Goal: Task Accomplishment & Management: Complete application form

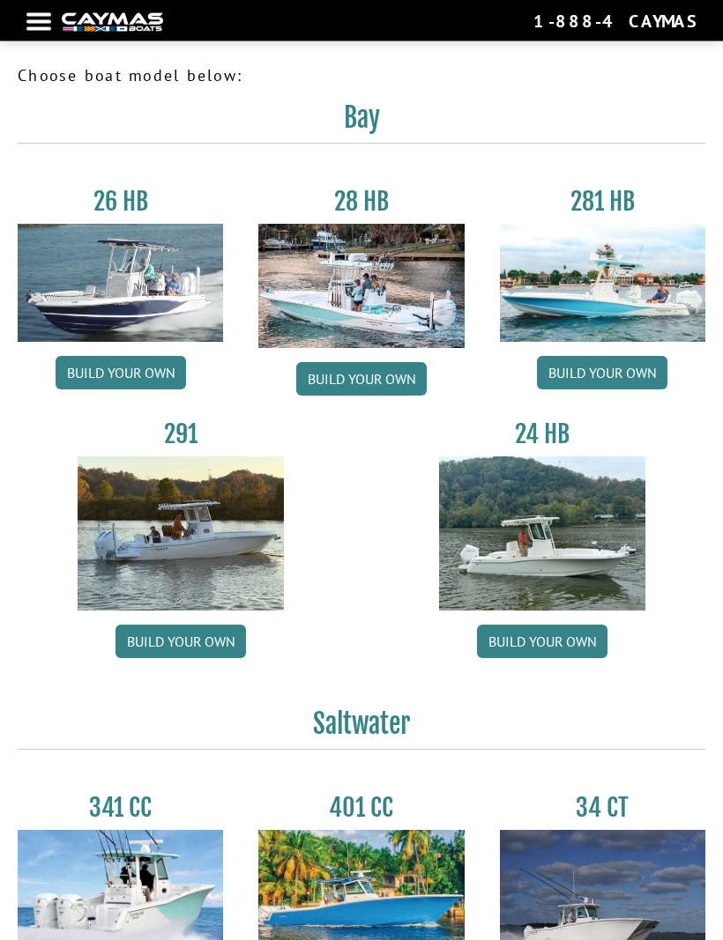
scroll to position [12, 0]
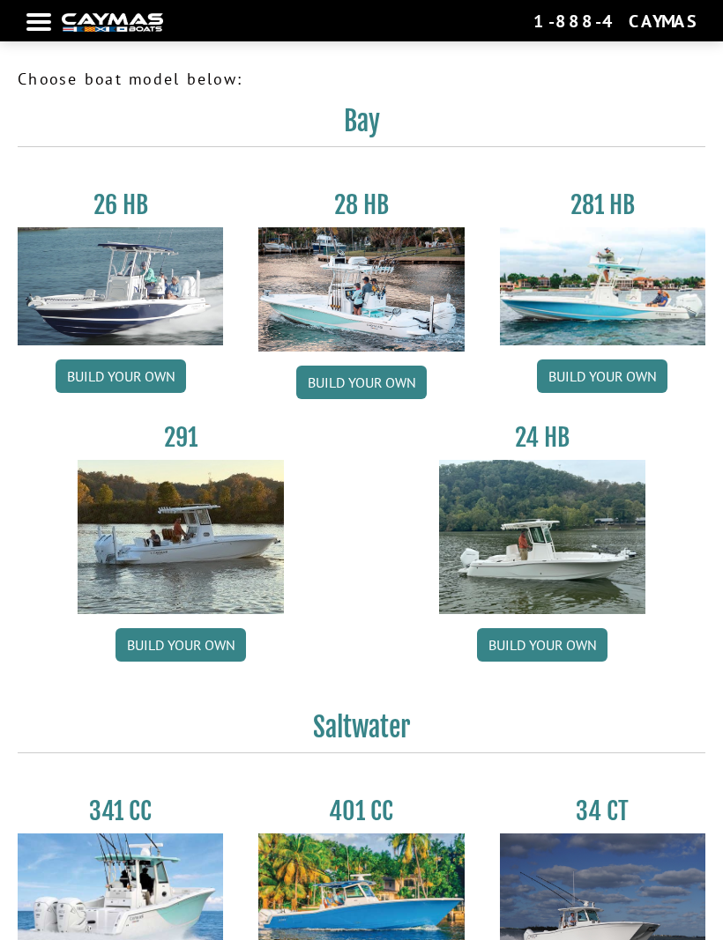
click at [578, 655] on link "Build your own" at bounding box center [542, 644] width 130 height 33
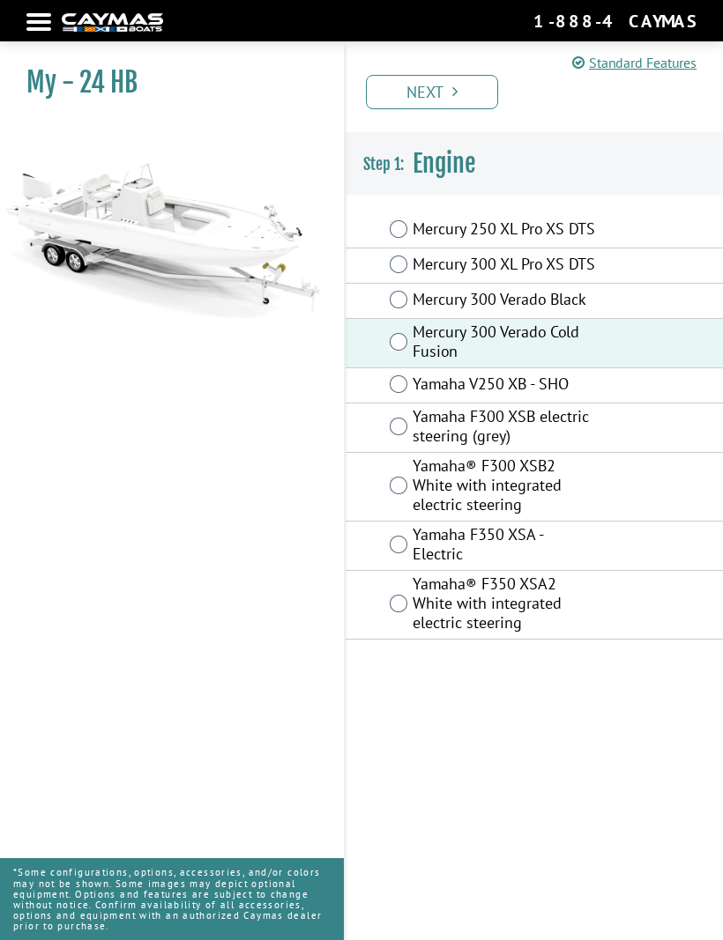
click at [470, 88] on link "Next" at bounding box center [432, 92] width 132 height 34
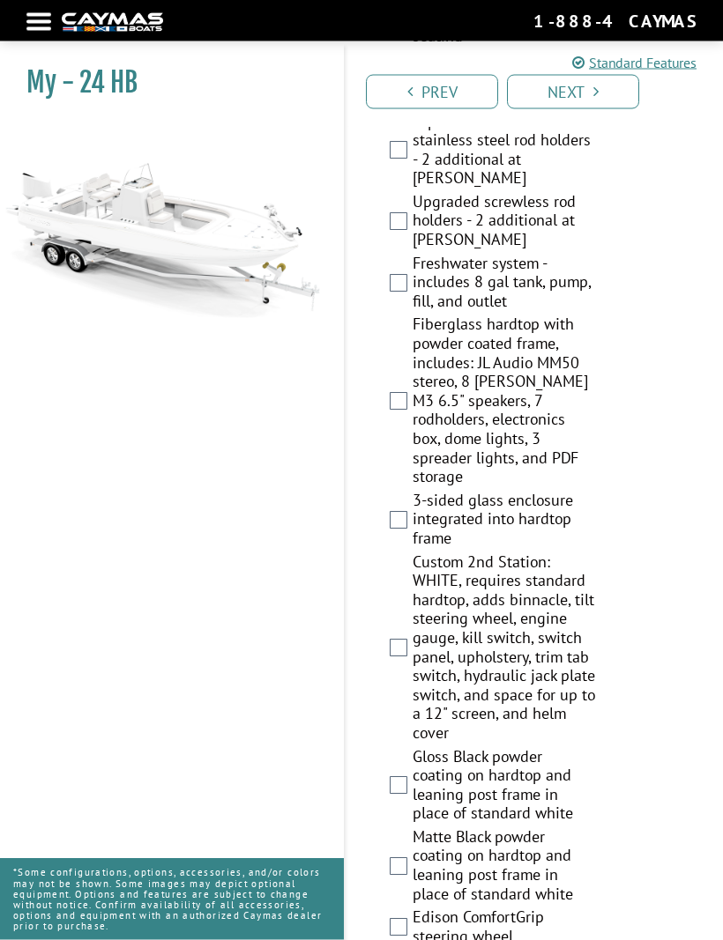
scroll to position [1963, 0]
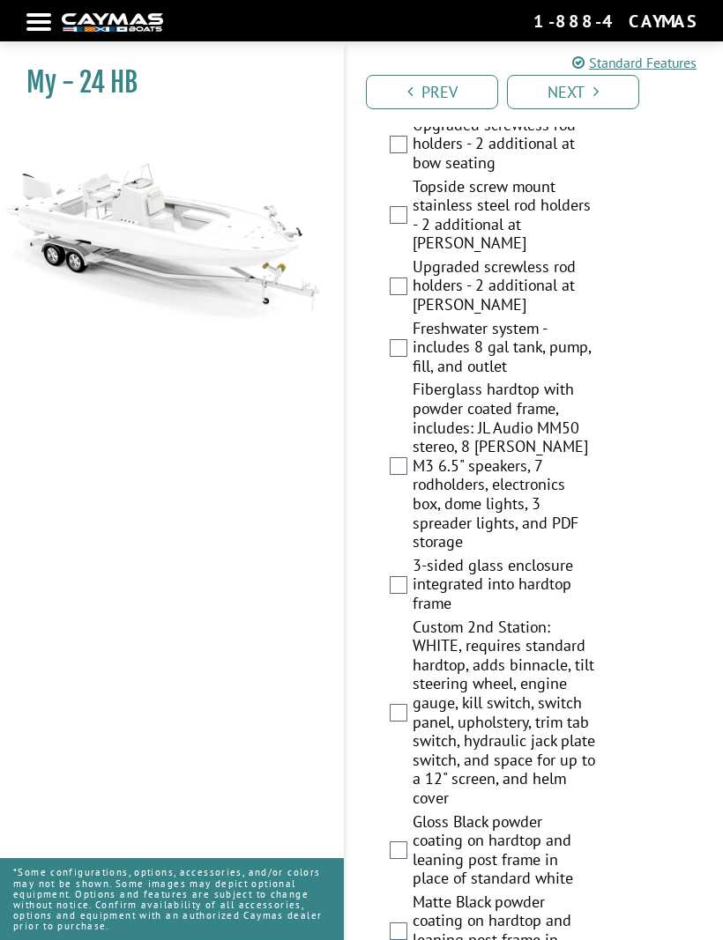
click at [582, 90] on link "Next" at bounding box center [573, 92] width 132 height 34
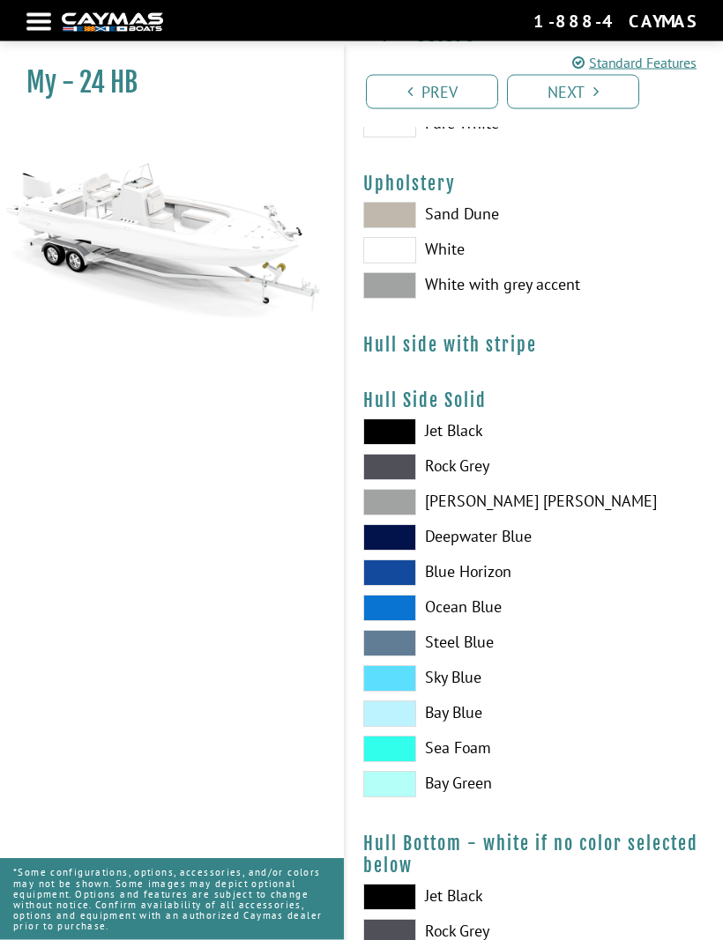
scroll to position [130, 0]
click at [397, 243] on span at bounding box center [389, 250] width 53 height 26
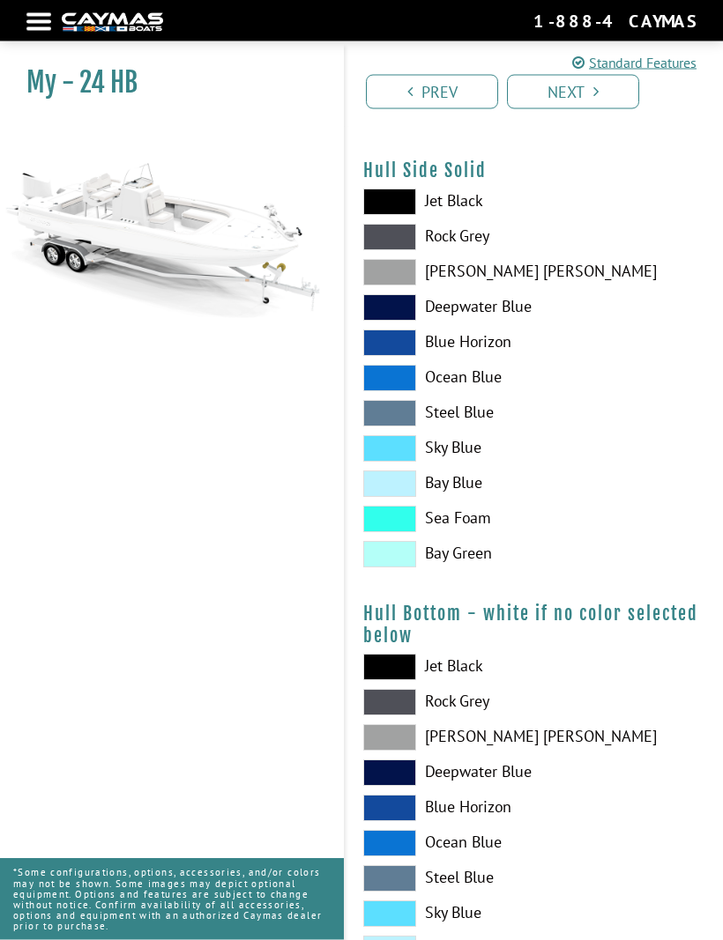
click at [401, 383] on span at bounding box center [389, 379] width 53 height 26
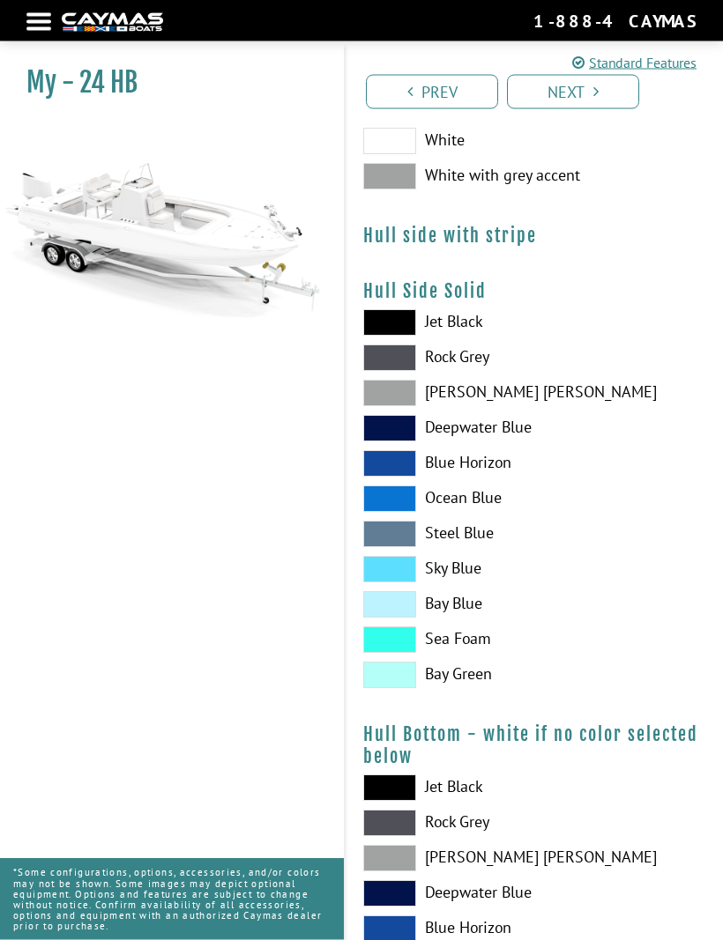
click at [395, 573] on span at bounding box center [389, 570] width 53 height 26
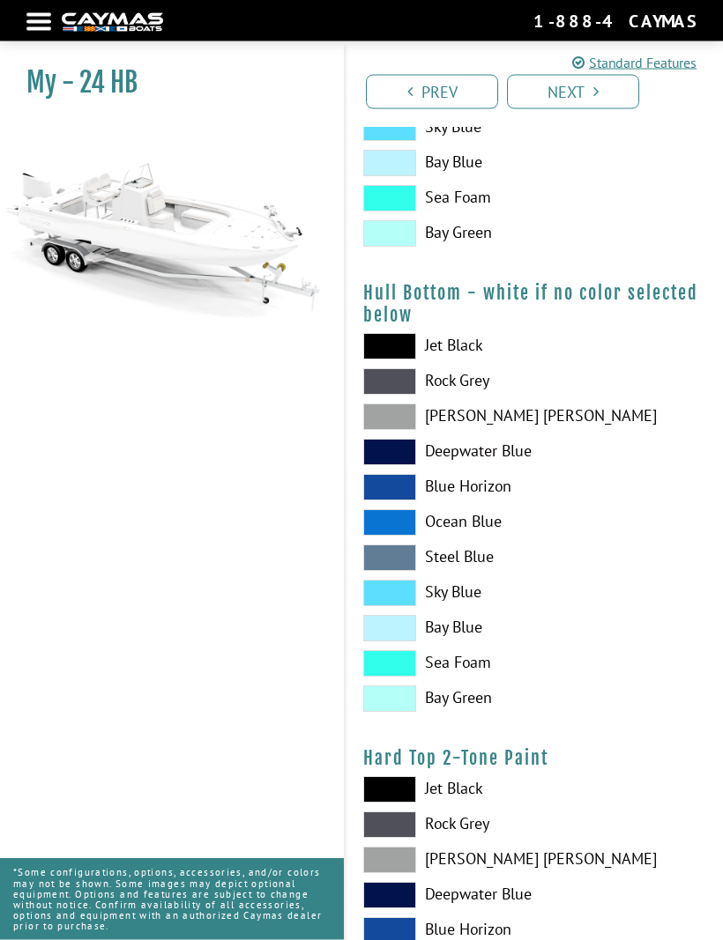
click at [414, 426] on span at bounding box center [389, 417] width 53 height 26
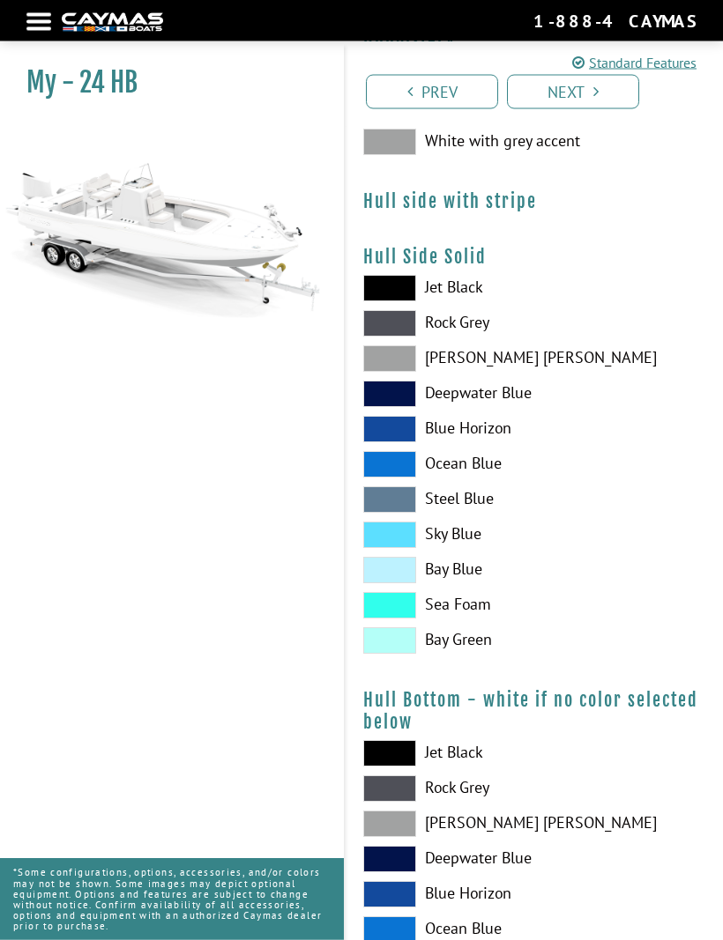
scroll to position [0, 0]
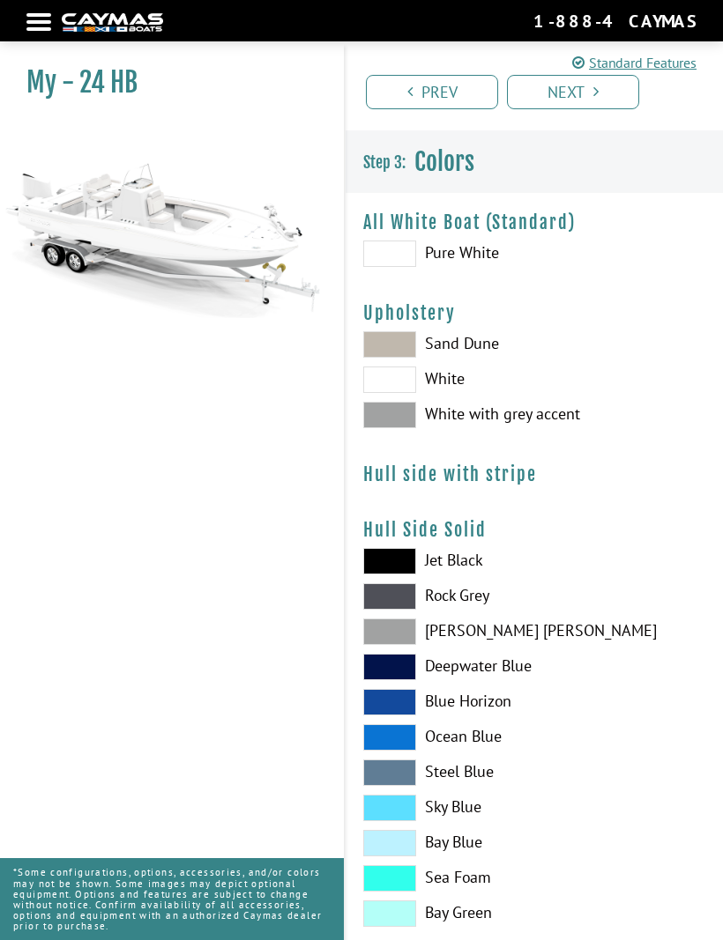
click at [589, 93] on link "Next" at bounding box center [573, 92] width 132 height 34
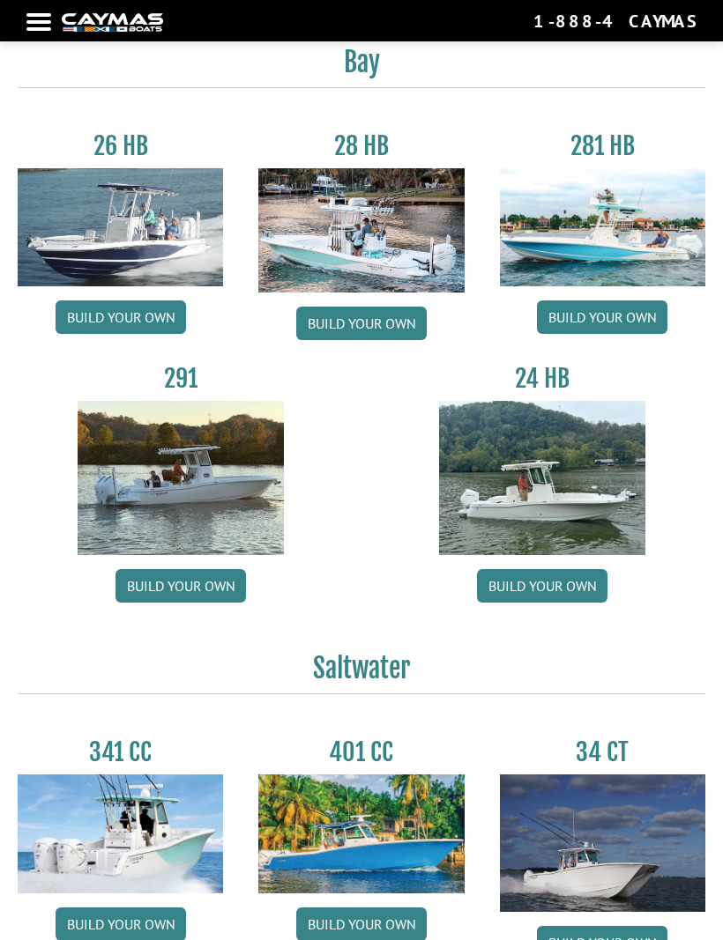
scroll to position [70, 0]
